Goal: Task Accomplishment & Management: Use online tool/utility

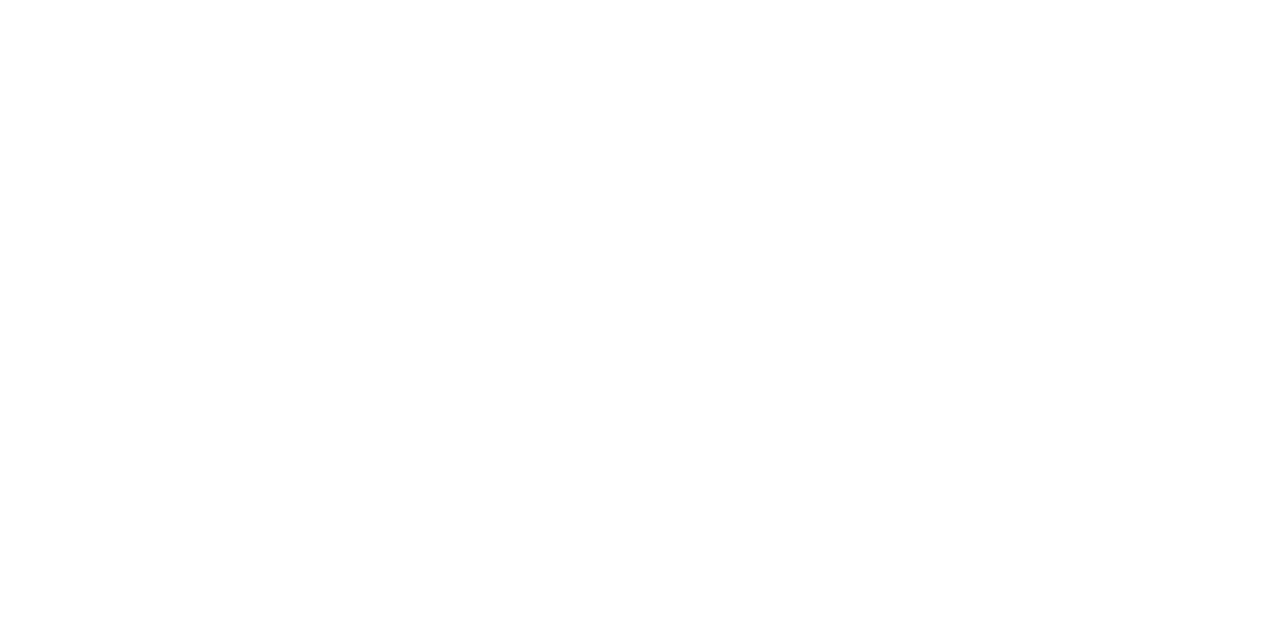
scroll to position [3106, 0]
click at [262, 256] on button "Tracking" at bounding box center [168, 271] width 188 height 49
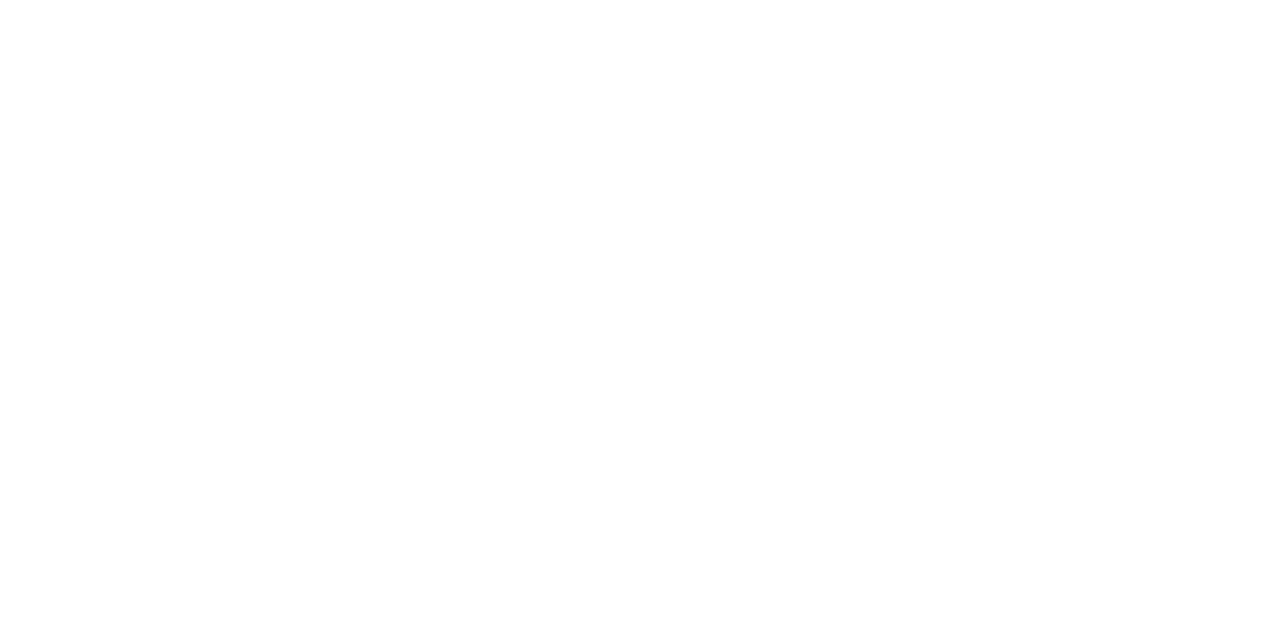
click at [625, 311] on button "Clock Off" at bounding box center [570, 314] width 109 height 32
